Goal: Task Accomplishment & Management: Use online tool/utility

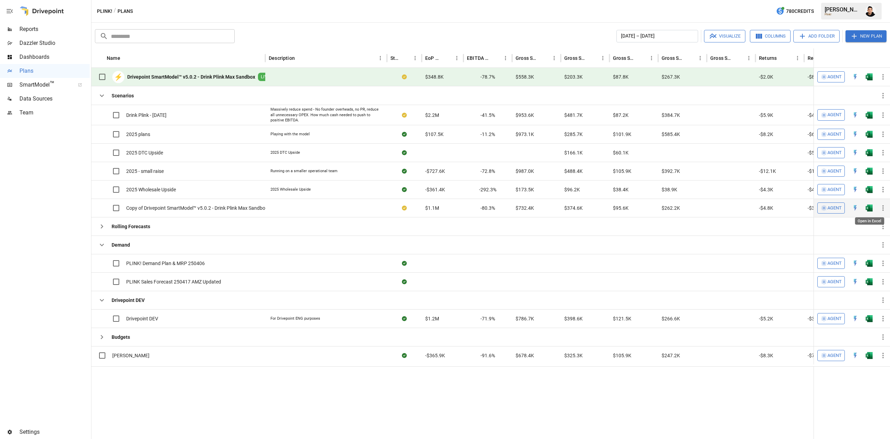
click at [869, 207] on img "Open in Excel" at bounding box center [869, 208] width 7 height 7
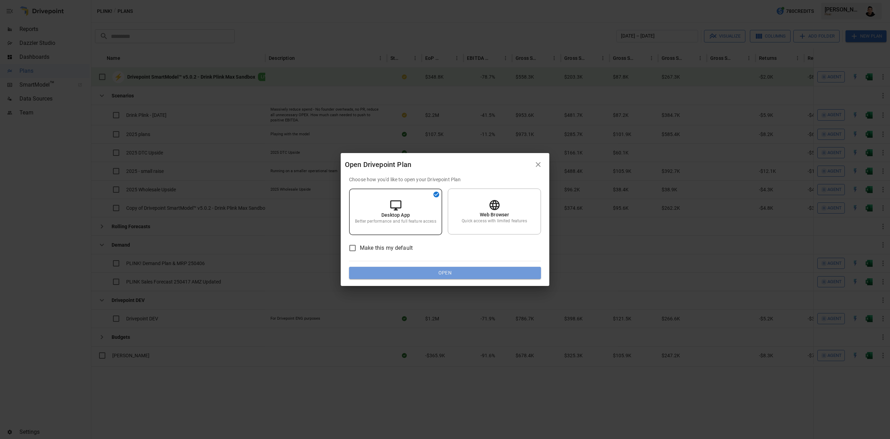
click at [494, 273] on button "Open" at bounding box center [445, 273] width 192 height 13
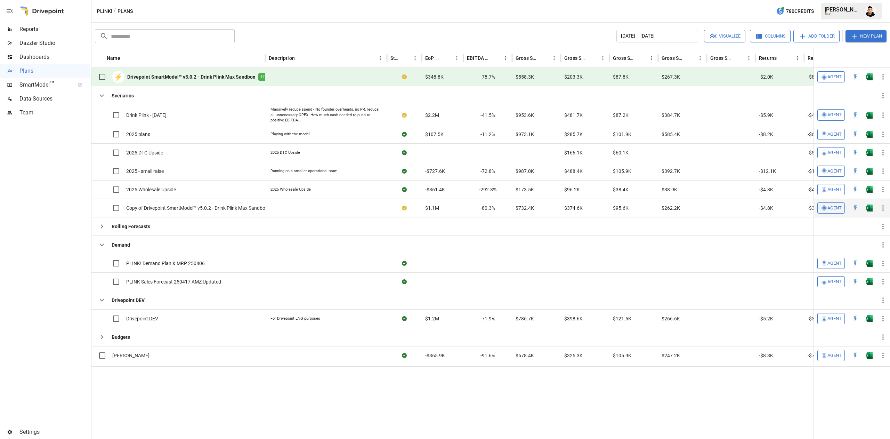
click at [873, 208] on button "button" at bounding box center [869, 208] width 22 height 10
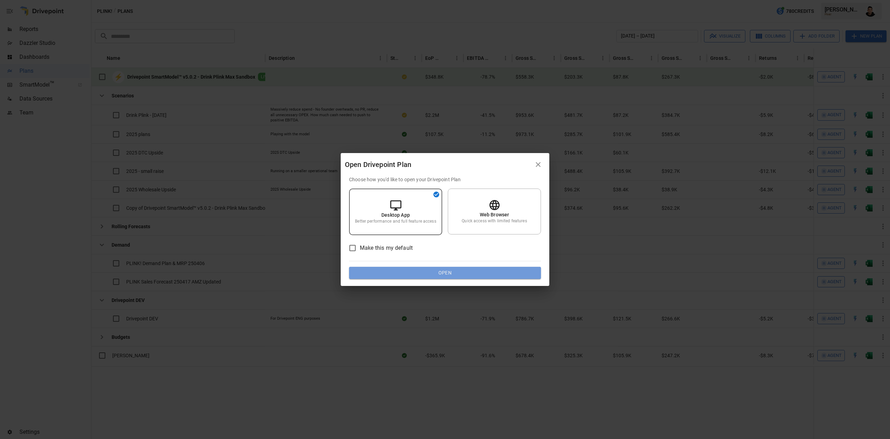
click at [488, 267] on button "Open" at bounding box center [445, 273] width 192 height 13
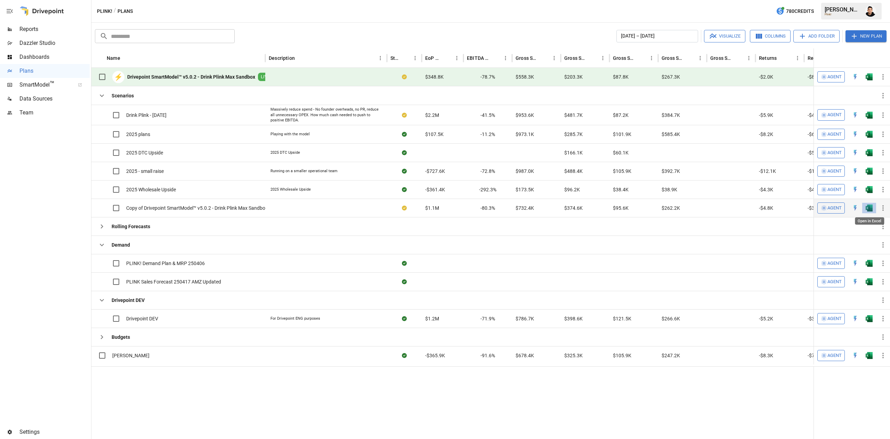
click at [870, 209] on img "Open in Excel" at bounding box center [869, 208] width 7 height 7
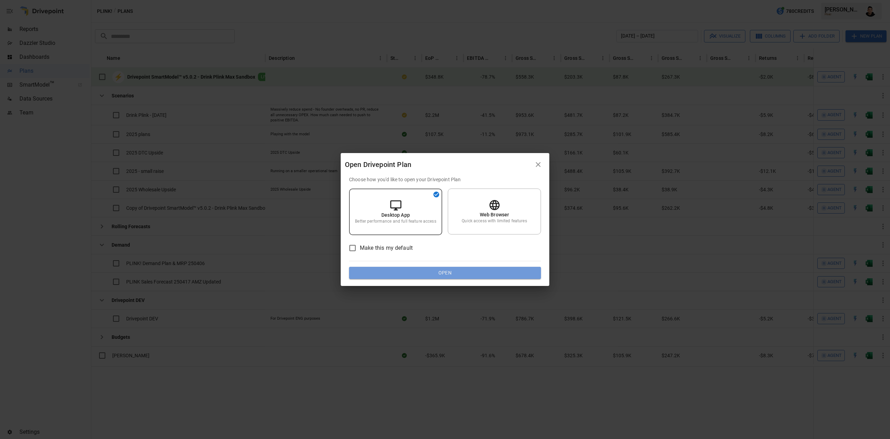
click at [518, 275] on button "Open" at bounding box center [445, 273] width 192 height 13
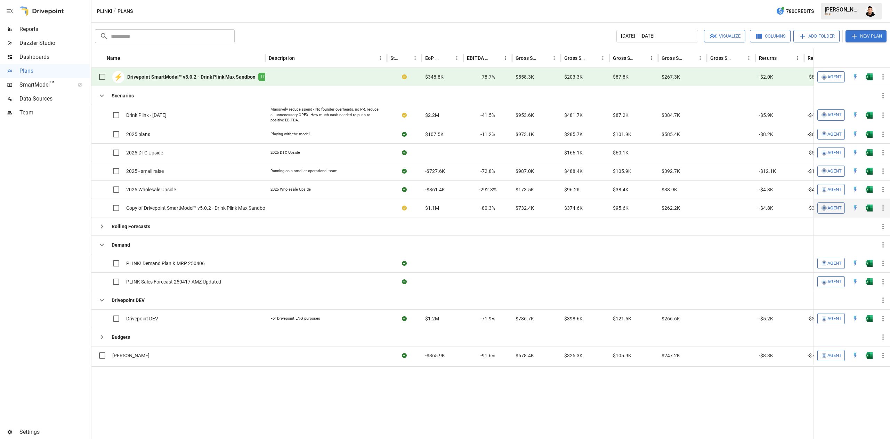
click at [871, 208] on img "Open in Excel" at bounding box center [869, 208] width 7 height 7
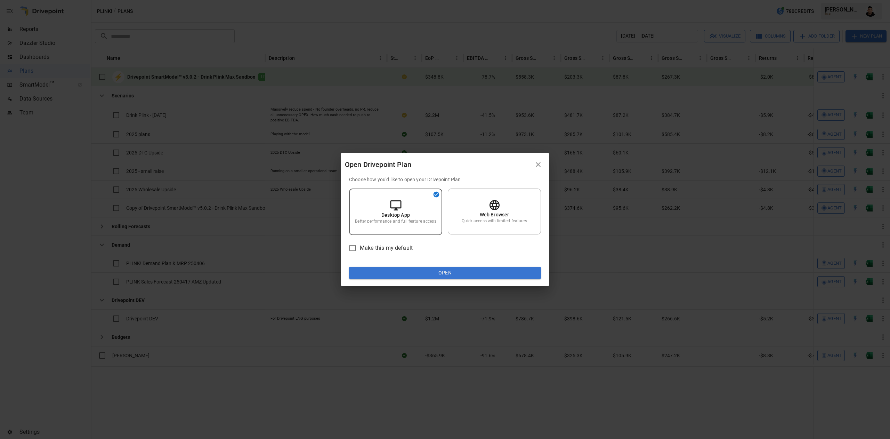
click at [427, 274] on button "Open" at bounding box center [445, 273] width 192 height 13
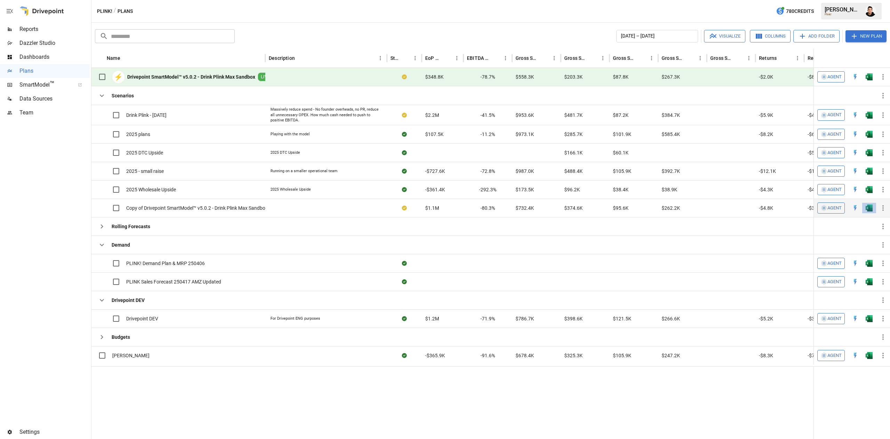
click at [867, 210] on img "Open in Excel" at bounding box center [869, 208] width 7 height 7
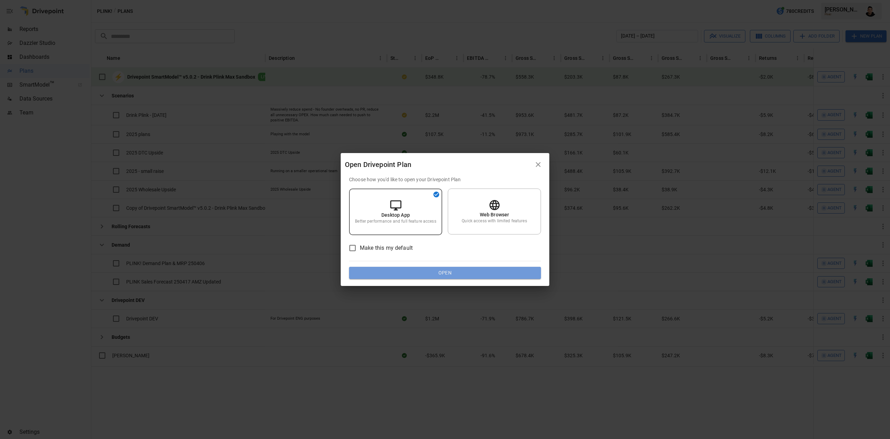
click at [503, 274] on button "Open" at bounding box center [445, 273] width 192 height 13
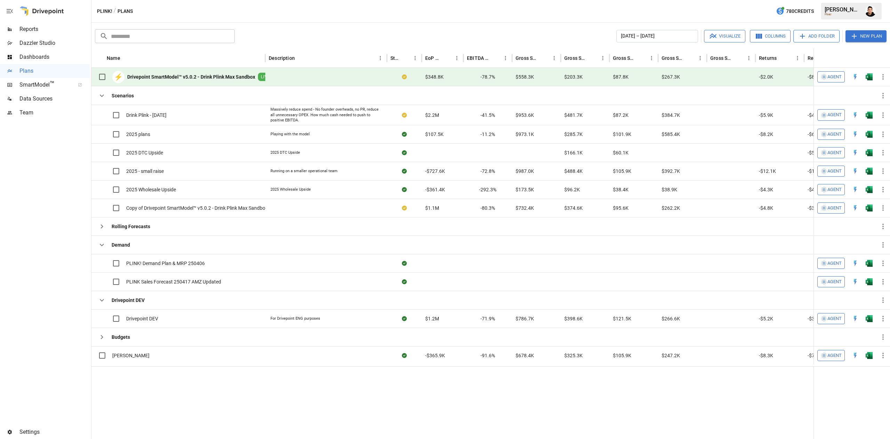
click at [866, 74] on img "Open in Excel" at bounding box center [869, 76] width 7 height 7
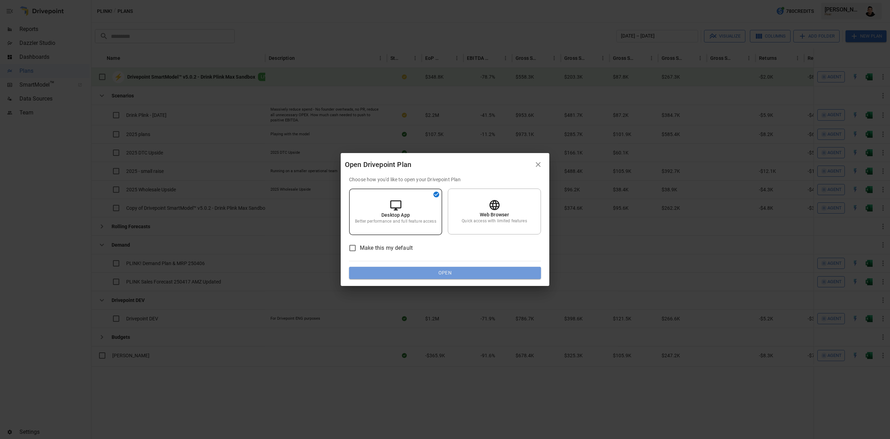
click at [490, 267] on button "Open" at bounding box center [445, 273] width 192 height 13
